Goal: Task Accomplishment & Management: Manage account settings

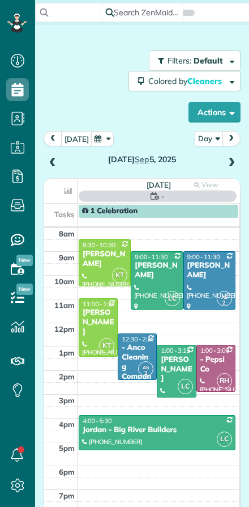
scroll to position [5, 5]
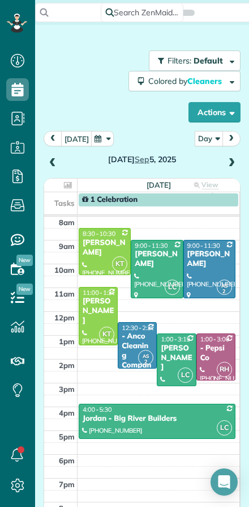
click at [52, 159] on span at bounding box center [52, 163] width 12 height 10
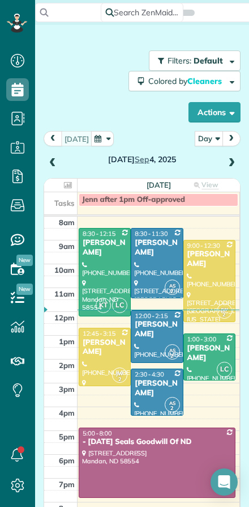
click at [53, 159] on span at bounding box center [52, 163] width 12 height 10
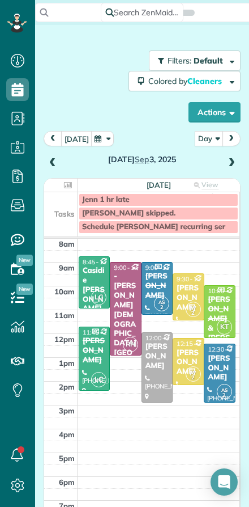
click at [55, 161] on span at bounding box center [52, 163] width 12 height 10
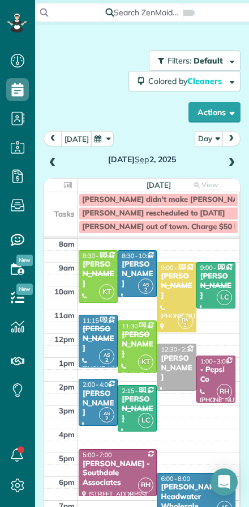
click at [52, 164] on span at bounding box center [52, 163] width 12 height 10
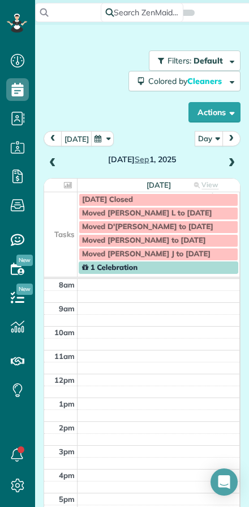
click at [56, 163] on span at bounding box center [52, 163] width 12 height 10
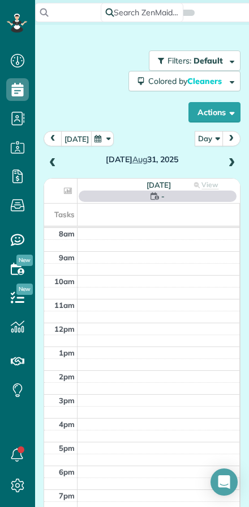
click at [58, 164] on span at bounding box center [52, 163] width 12 height 10
click at [57, 167] on span at bounding box center [52, 163] width 12 height 10
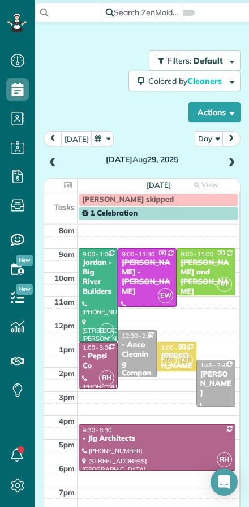
click at [220, 377] on div "[PERSON_NAME]" at bounding box center [216, 383] width 32 height 29
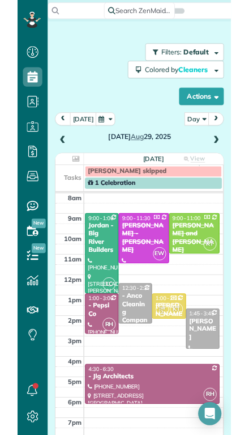
scroll to position [460, 35]
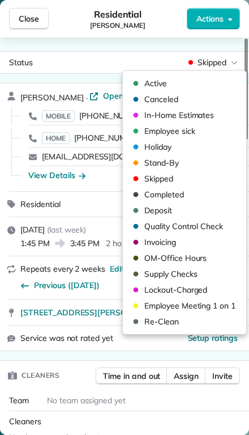
click at [152, 80] on span "Active" at bounding box center [155, 83] width 23 height 11
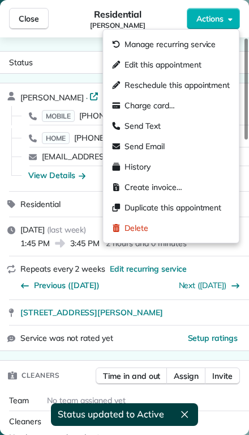
click at [132, 63] on span "Edit this appointment" at bounding box center [163, 64] width 76 height 11
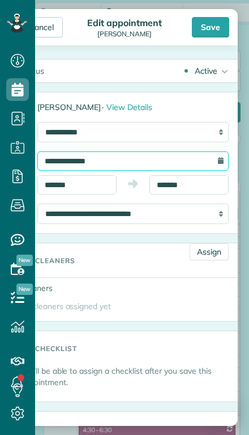
click at [122, 162] on input "**********" at bounding box center [133, 160] width 192 height 19
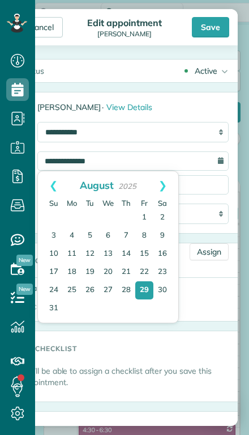
click at [166, 188] on link "Next" at bounding box center [162, 185] width 31 height 28
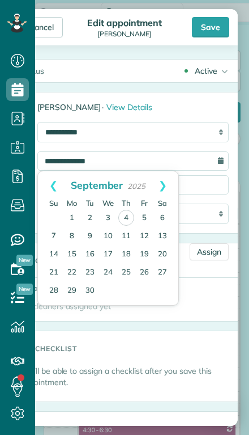
click at [147, 218] on link "5" at bounding box center [144, 218] width 18 height 18
type input "**********"
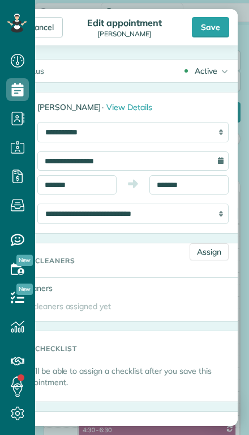
click at [208, 23] on div "Save" at bounding box center [210, 27] width 37 height 20
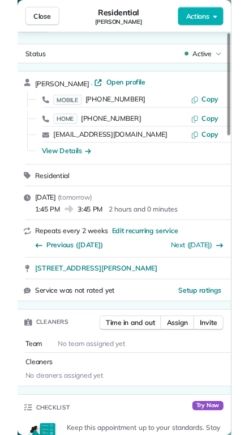
scroll to position [507, 35]
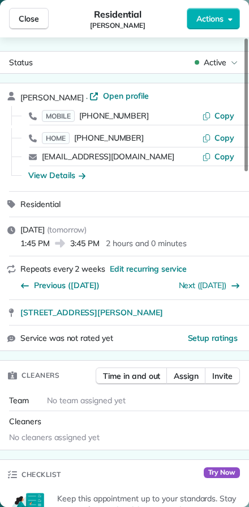
click at [27, 13] on span "Close" at bounding box center [29, 18] width 20 height 11
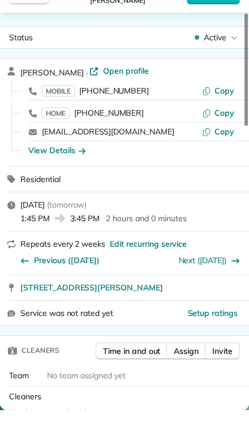
scroll to position [460, 35]
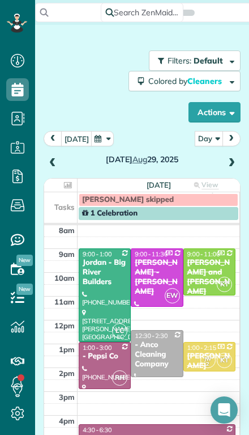
click at [236, 158] on span at bounding box center [232, 163] width 12 height 10
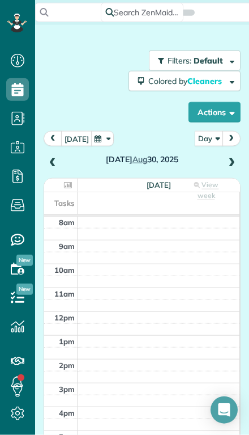
scroll to position [25, 0]
click at [237, 158] on span at bounding box center [232, 163] width 12 height 10
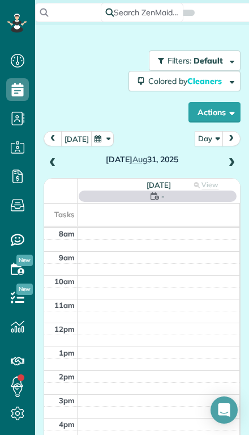
click at [73, 131] on button "[DATE]" at bounding box center [76, 138] width 31 height 15
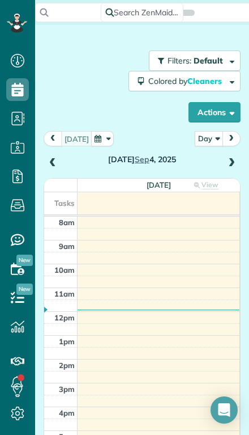
click at [232, 158] on span at bounding box center [232, 163] width 12 height 10
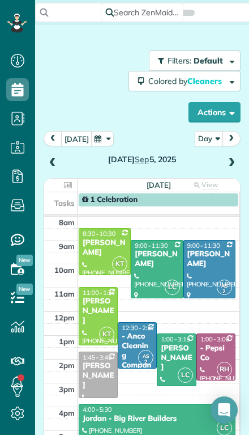
click at [206, 244] on div at bounding box center [209, 268] width 51 height 57
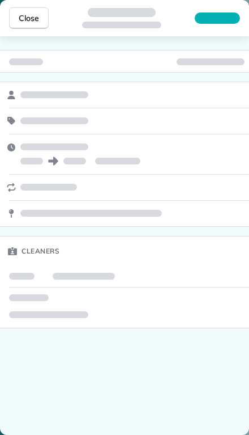
click at [50, 370] on div "Cleaners" at bounding box center [124, 235] width 249 height 398
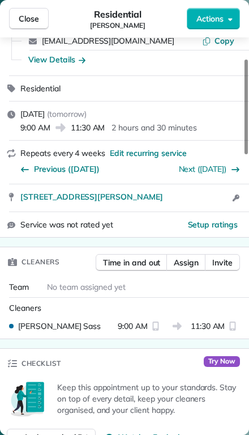
scroll to position [99, 0]
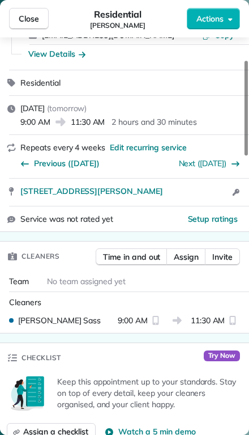
click at [184, 257] on span "Assign" at bounding box center [186, 256] width 25 height 11
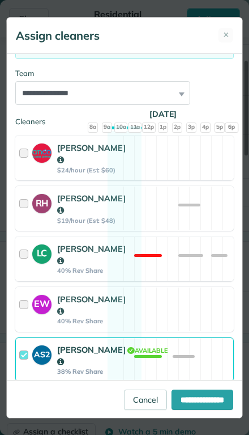
scroll to position [139, 0]
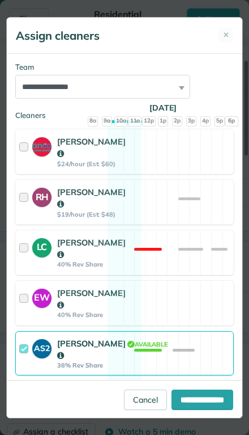
click at [29, 254] on div at bounding box center [25, 252] width 13 height 32
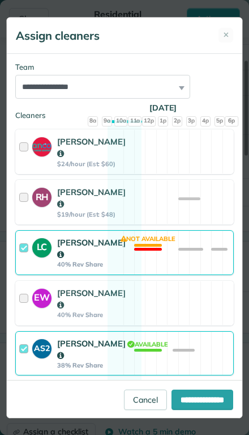
click at [28, 369] on div at bounding box center [25, 353] width 13 height 32
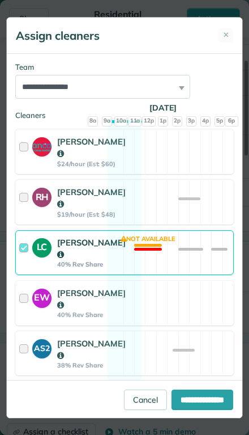
click at [184, 410] on input "**********" at bounding box center [203, 399] width 62 height 20
type input "**********"
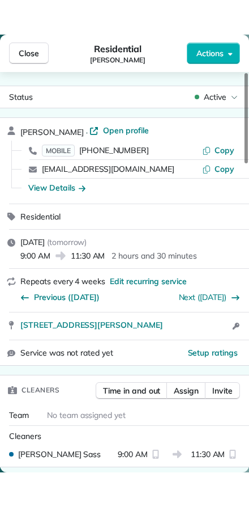
scroll to position [437, 35]
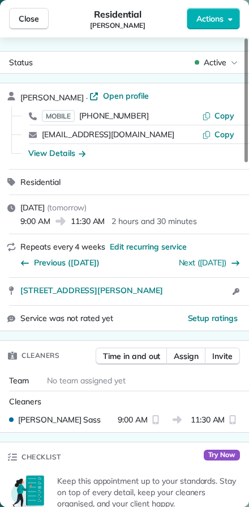
scroll to position [507, 35]
click at [28, 14] on span "Close" at bounding box center [29, 18] width 20 height 11
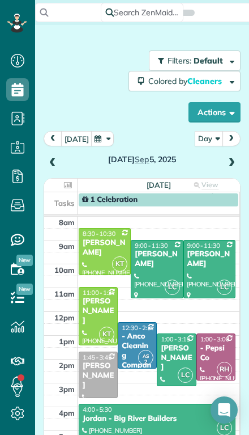
scroll to position [460, 35]
click at [237, 158] on span at bounding box center [232, 163] width 12 height 10
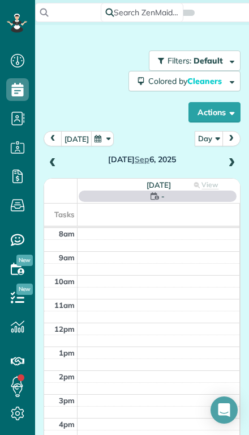
click at [231, 158] on span at bounding box center [232, 163] width 12 height 10
click at [236, 158] on span at bounding box center [232, 163] width 12 height 10
click at [78, 131] on button "[DATE]" at bounding box center [76, 138] width 31 height 15
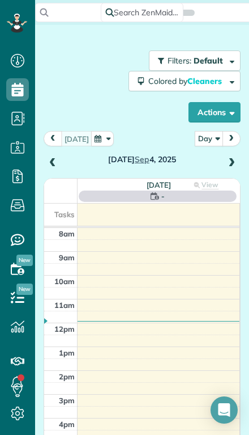
click at [235, 158] on span at bounding box center [232, 163] width 12 height 10
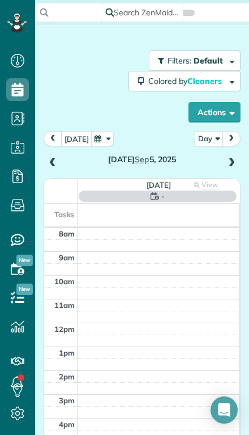
click at [228, 158] on span at bounding box center [232, 163] width 12 height 10
click at [231, 158] on span at bounding box center [232, 163] width 12 height 10
click at [233, 158] on span at bounding box center [232, 163] width 12 height 10
click at [72, 61] on div "Filters: Default Colored by Cleaners Color by Cleaner Color by Team Color by St…" at bounding box center [142, 86] width 197 height 72
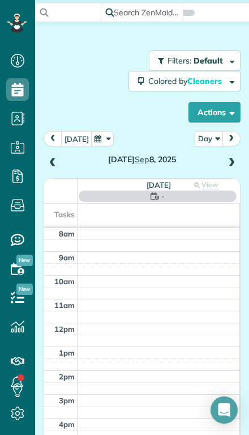
scroll to position [0, 0]
click at [73, 131] on button "[DATE]" at bounding box center [76, 138] width 31 height 15
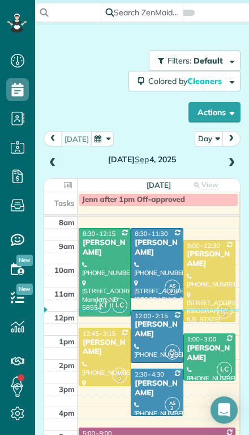
click at [229, 158] on span at bounding box center [232, 163] width 12 height 10
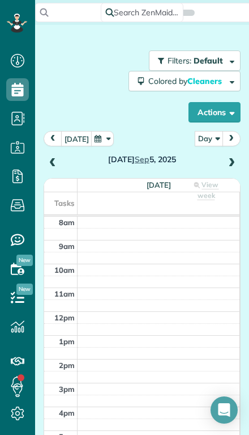
click at [237, 158] on span at bounding box center [232, 163] width 12 height 10
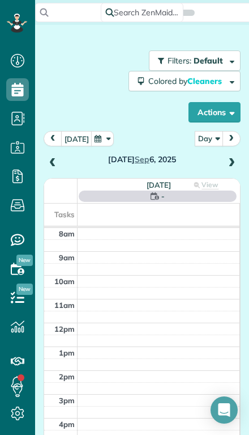
click at [230, 158] on span at bounding box center [232, 163] width 12 height 10
click at [227, 158] on span at bounding box center [232, 163] width 12 height 10
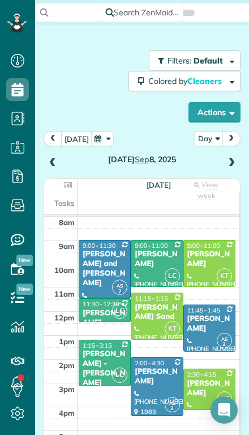
click at [142, 228] on td at bounding box center [159, 234] width 163 height 12
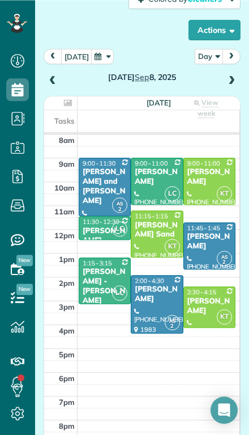
scroll to position [121, 0]
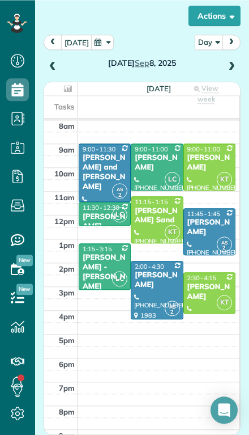
click at [24, 19] on div at bounding box center [17, 23] width 34 height 46
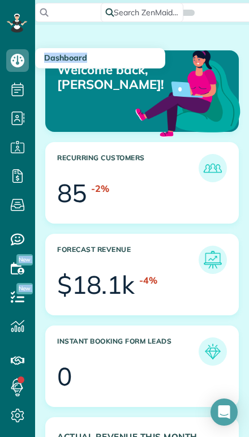
scroll to position [0, 7]
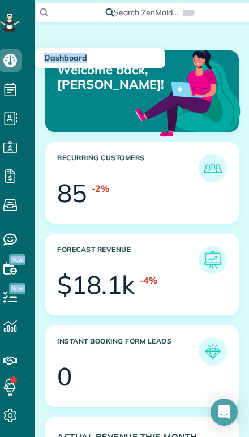
click at [227, 224] on div "Open Intercom Messenger" at bounding box center [224, 412] width 27 height 27
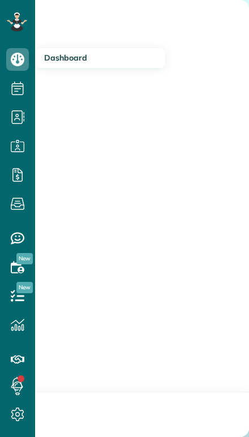
scroll to position [1, 0]
click at [173, 224] on div at bounding box center [124, 218] width 249 height 437
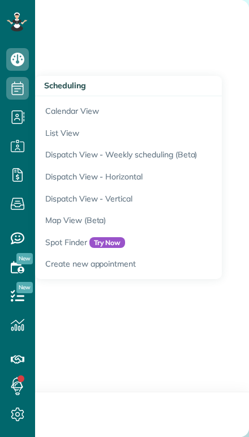
click at [57, 114] on link "Calendar View" at bounding box center [176, 109] width 283 height 26
